Goal: Transaction & Acquisition: Obtain resource

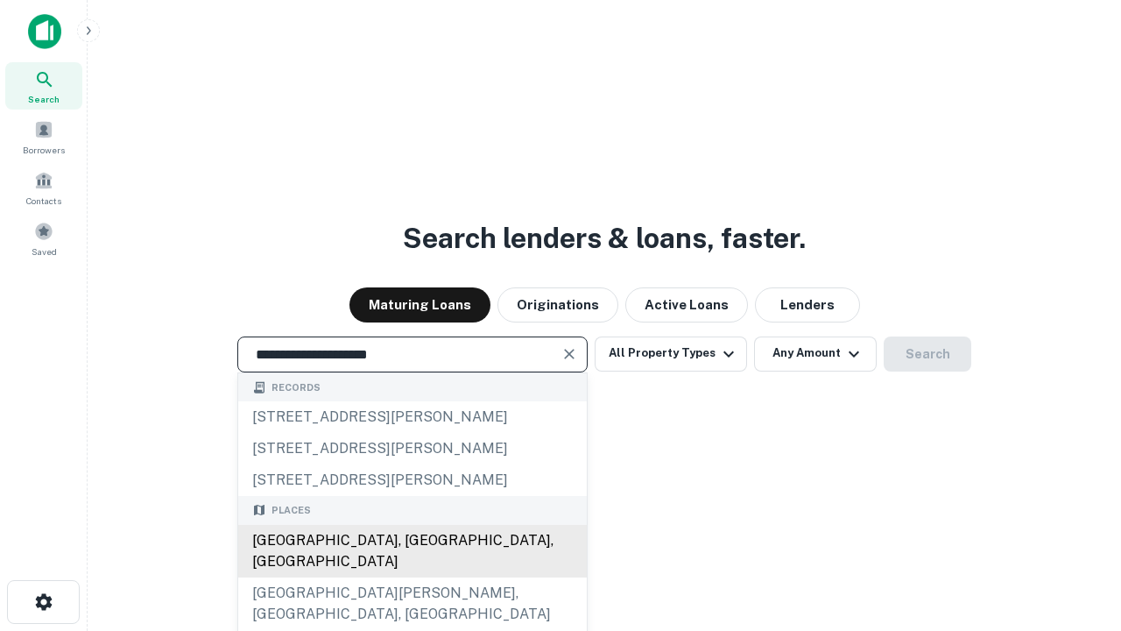
click at [412, 577] on div "Santa Monica, CA, USA" at bounding box center [412, 551] width 349 height 53
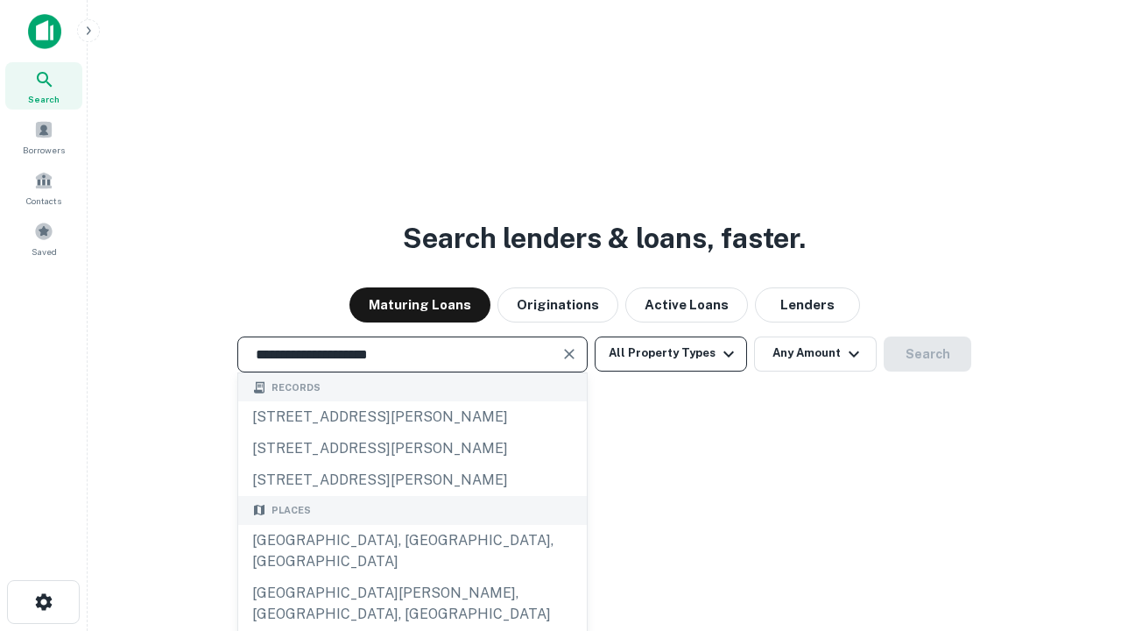
type input "**********"
click at [671, 353] on button "All Property Types" at bounding box center [671, 353] width 152 height 35
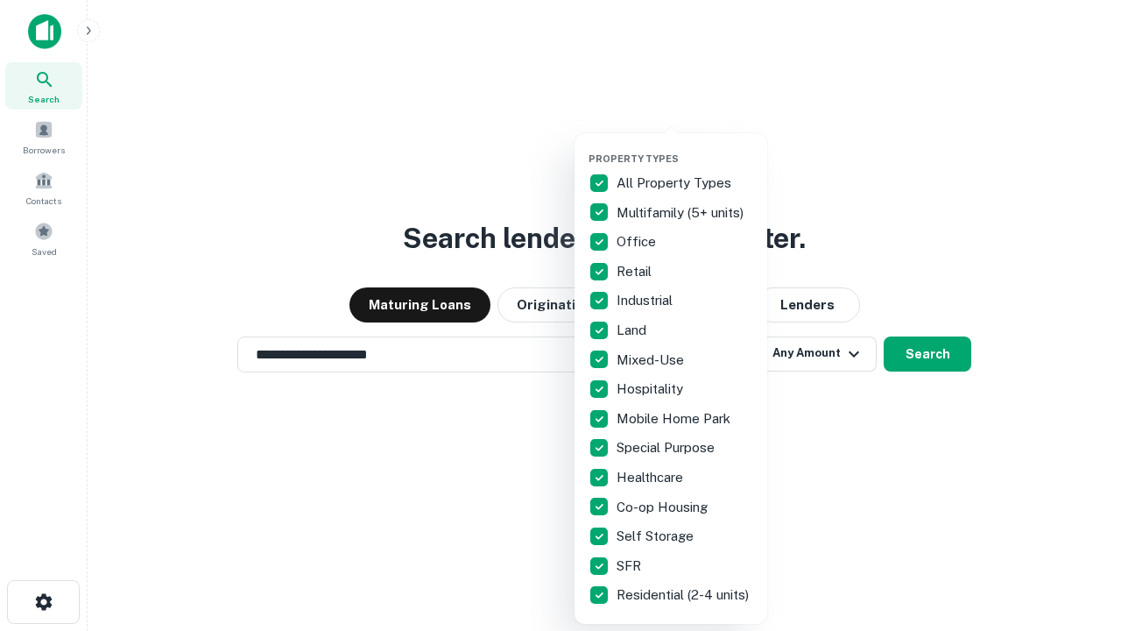
click at [685, 147] on button "button" at bounding box center [684, 147] width 193 height 1
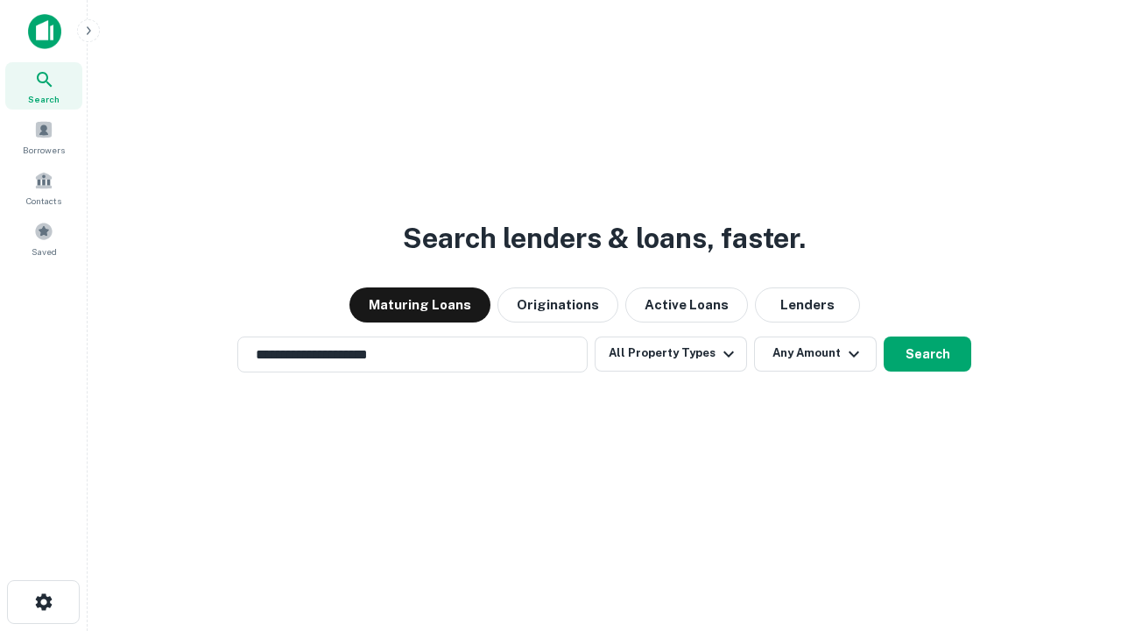
scroll to position [27, 0]
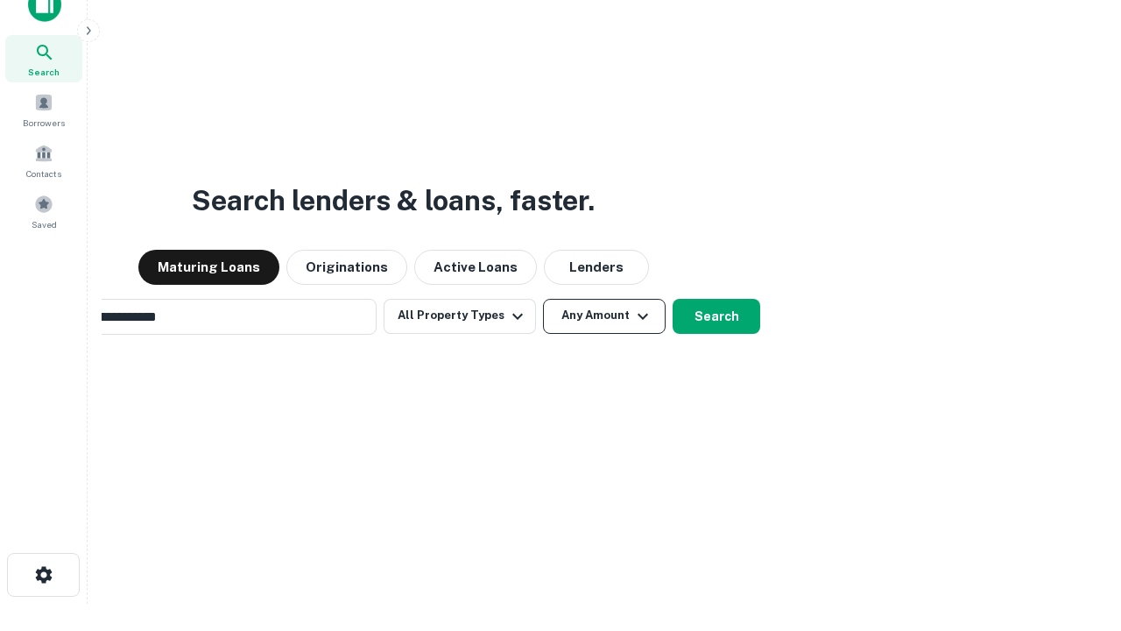
click at [543, 299] on button "Any Amount" at bounding box center [604, 316] width 123 height 35
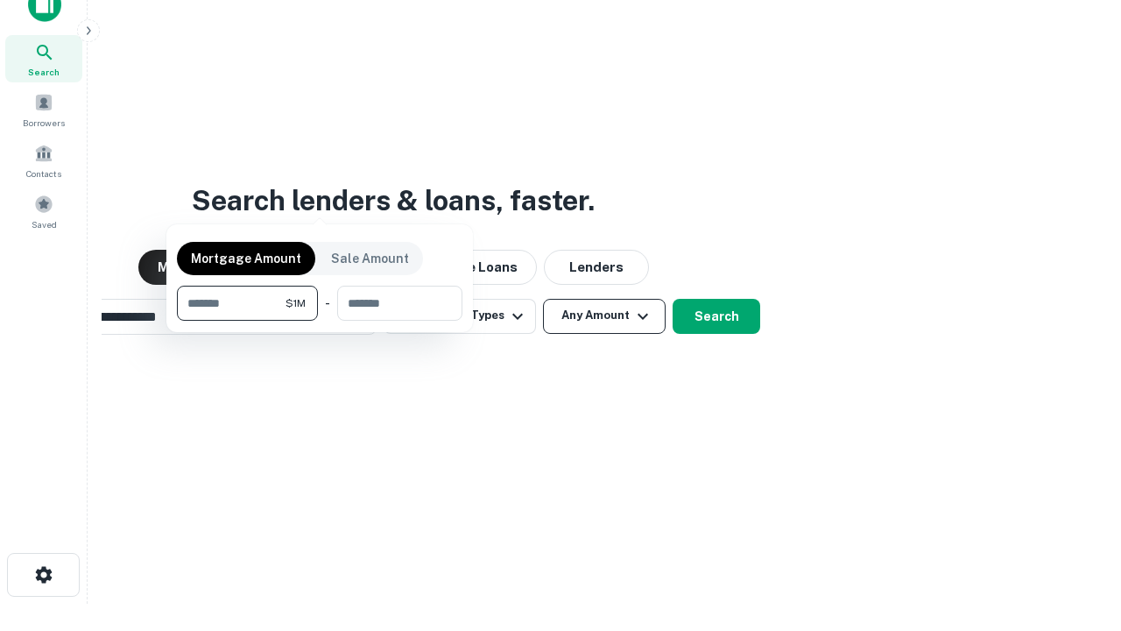
scroll to position [28, 0]
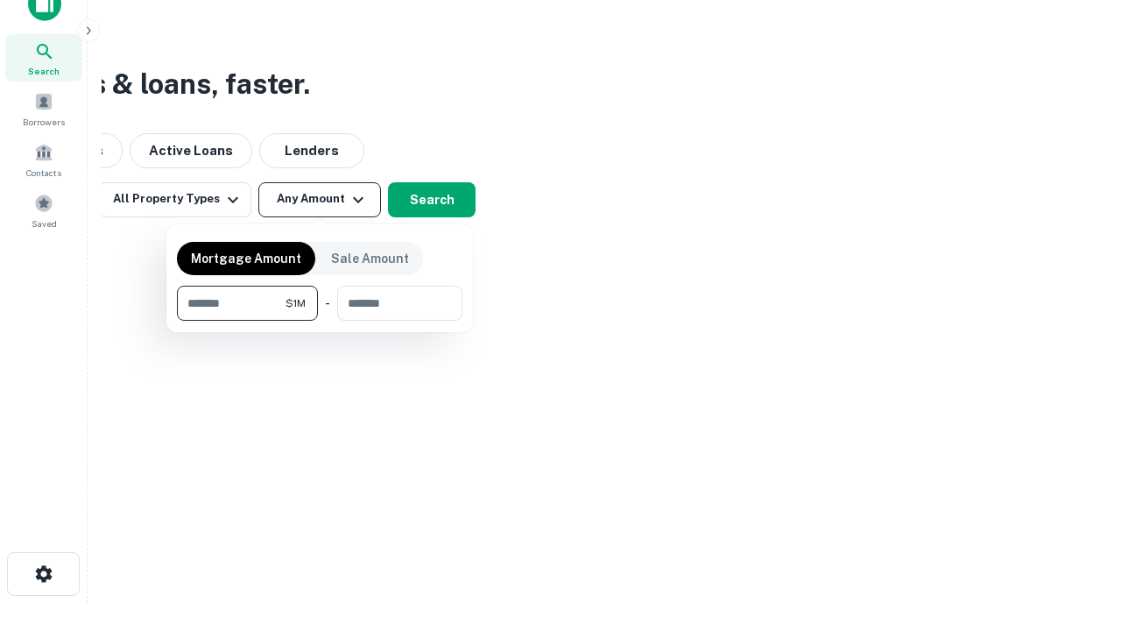
type input "*******"
click at [320, 321] on button "button" at bounding box center [319, 321] width 285 height 1
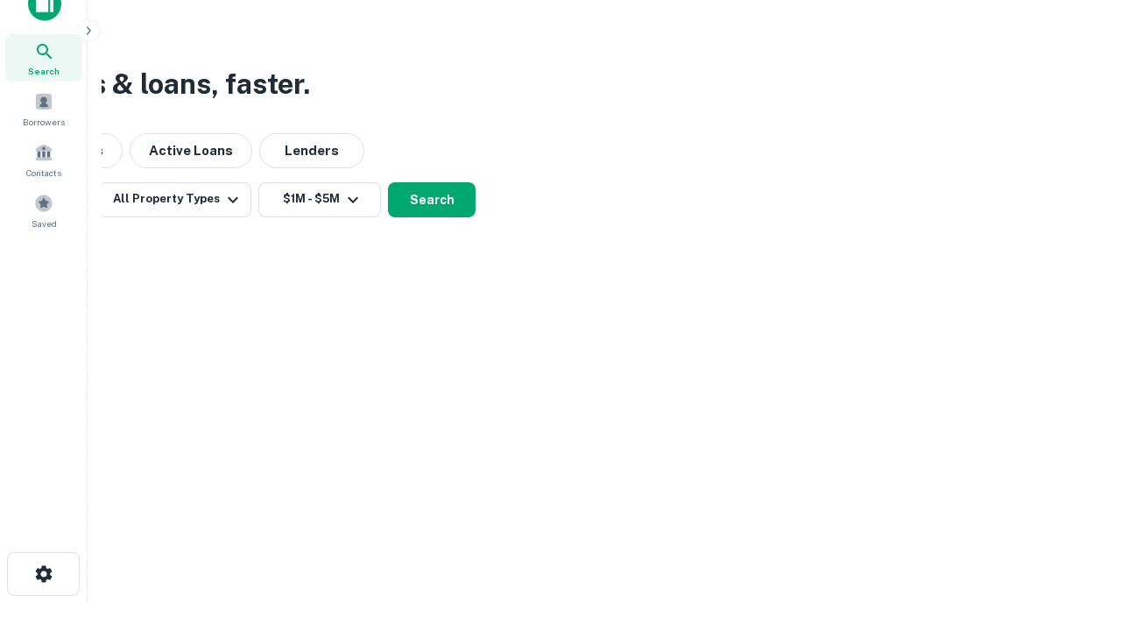
scroll to position [11, 323]
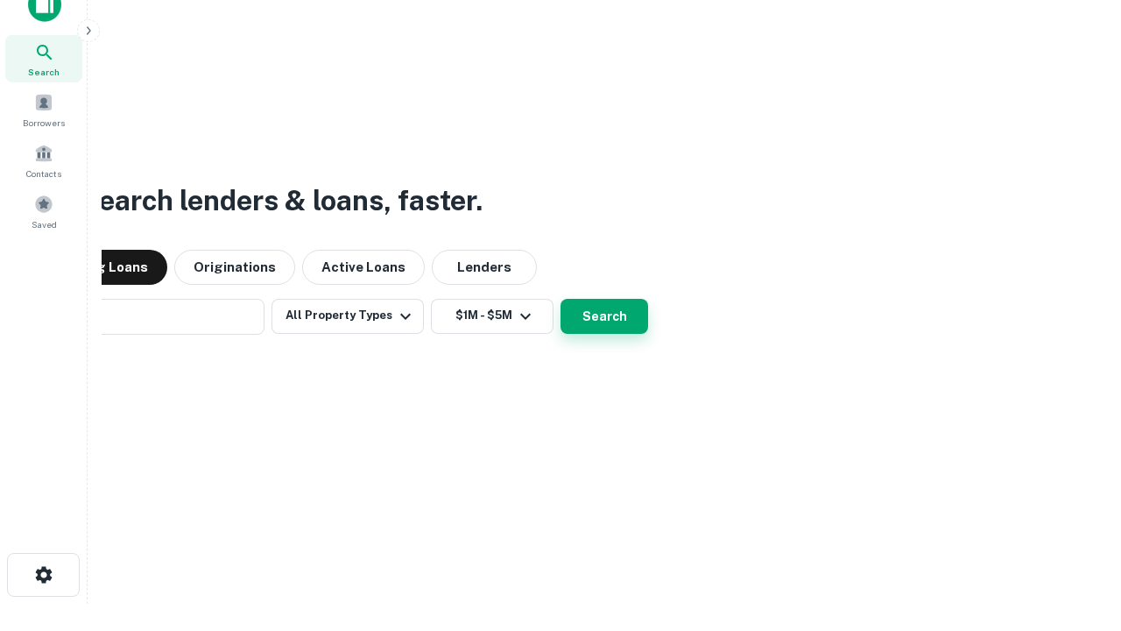
click at [560, 299] on button "Search" at bounding box center [604, 316] width 88 height 35
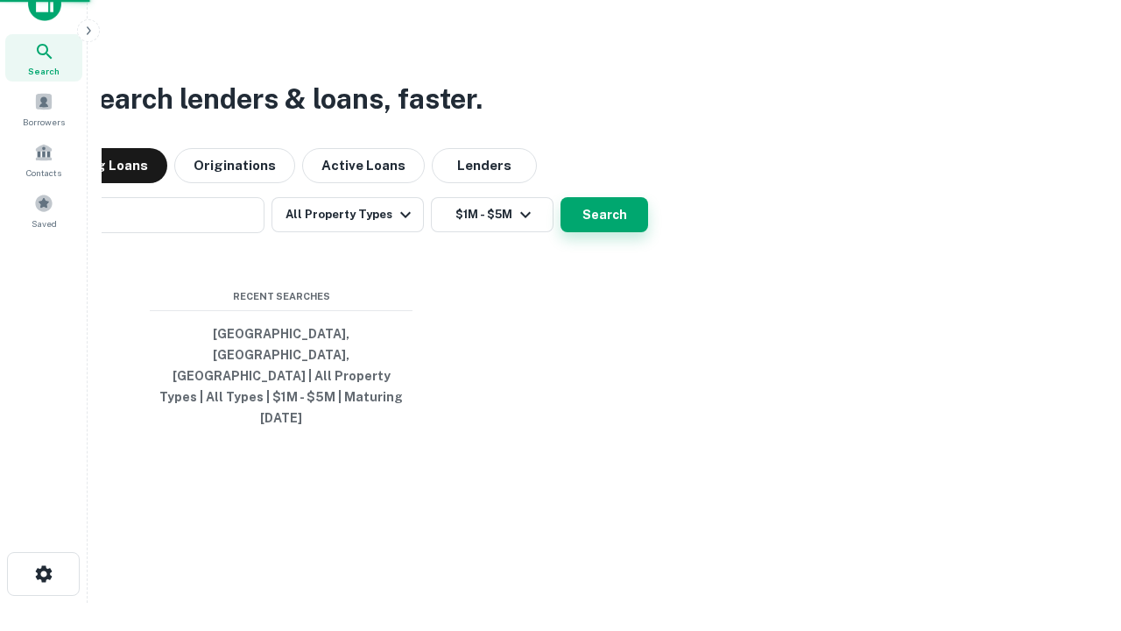
scroll to position [46, 496]
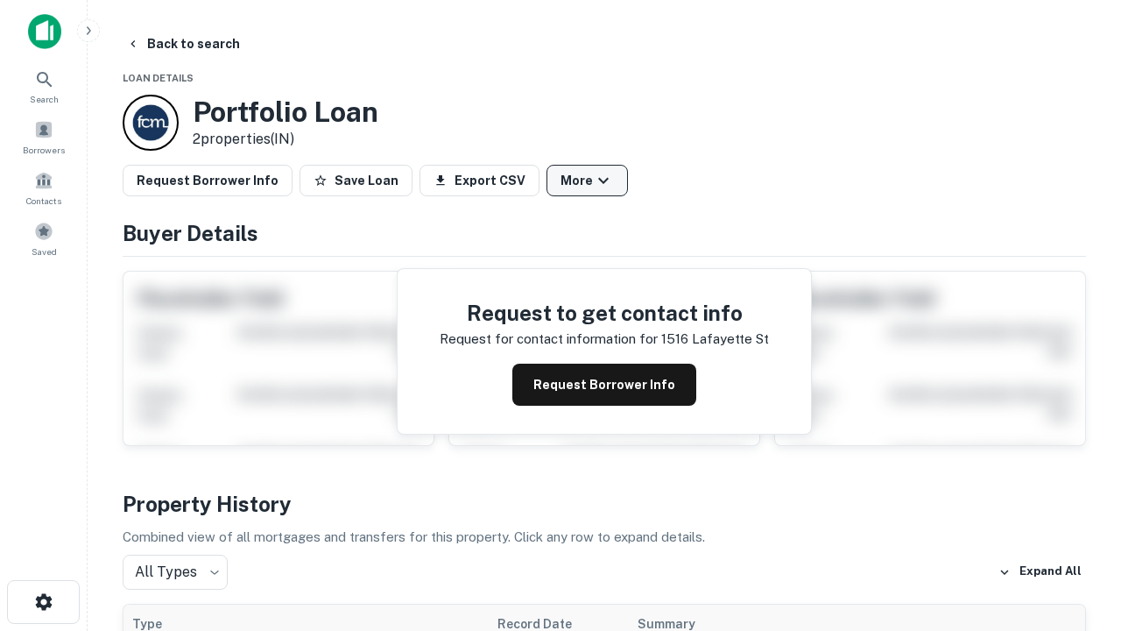
click at [587, 180] on button "More" at bounding box center [586, 181] width 81 height 32
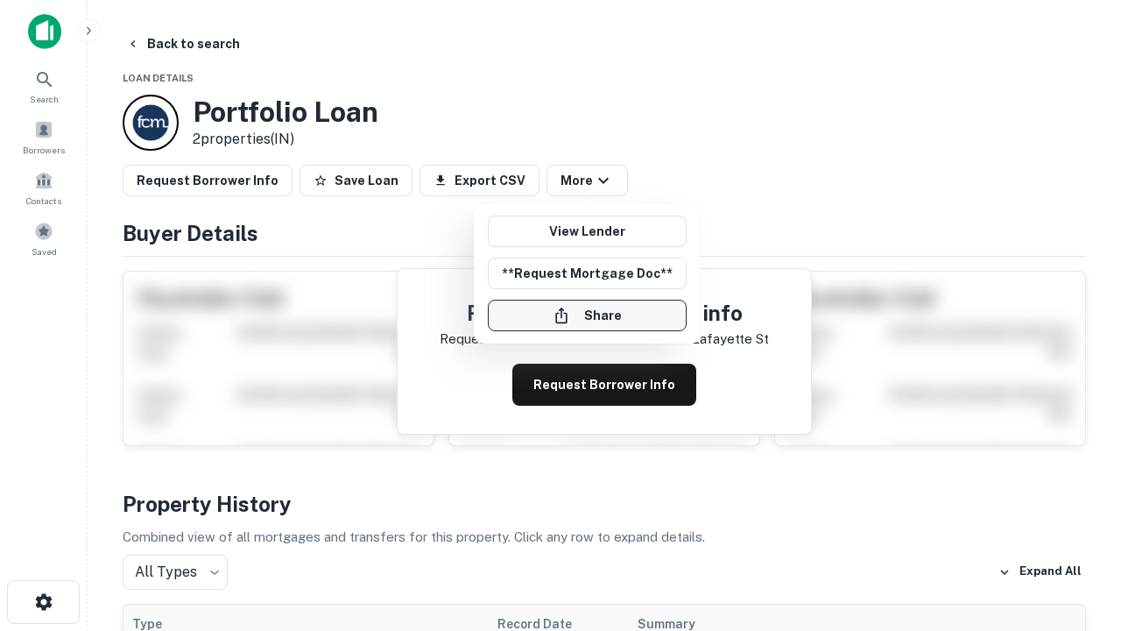
click at [587, 315] on button "Share" at bounding box center [587, 316] width 199 height 32
